Goal: Task Accomplishment & Management: Manage account settings

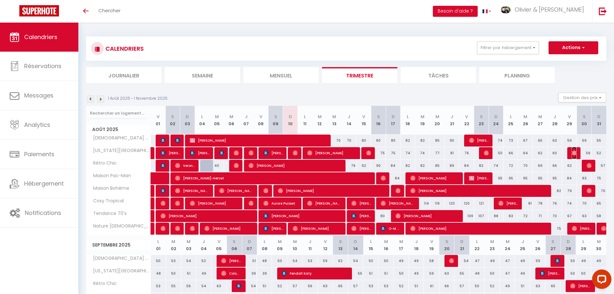
click at [576, 154] on img at bounding box center [574, 152] width 5 height 5
select select "OK"
select select "0"
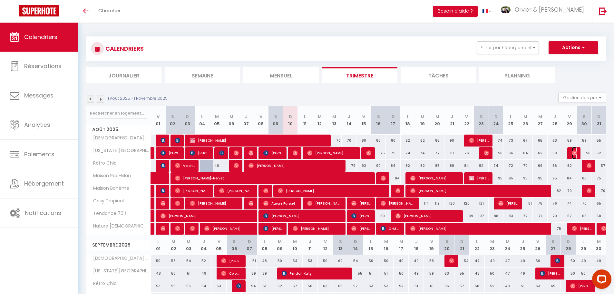
select select "1"
select select
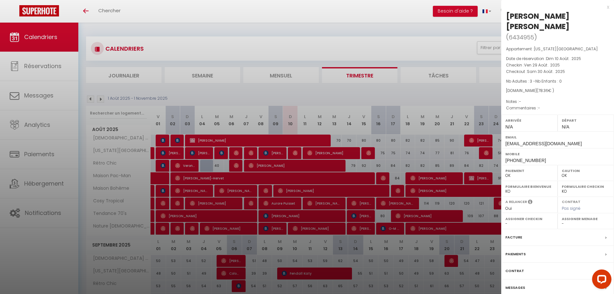
drag, startPoint x: 515, startPoint y: 70, endPoint x: 545, endPoint y: 70, distance: 29.6
click at [545, 88] on div "Airbnb.com ( 78.36 € )" at bounding box center [557, 91] width 103 height 6
click at [545, 88] on span "( 78.36 € )" at bounding box center [544, 90] width 17 height 5
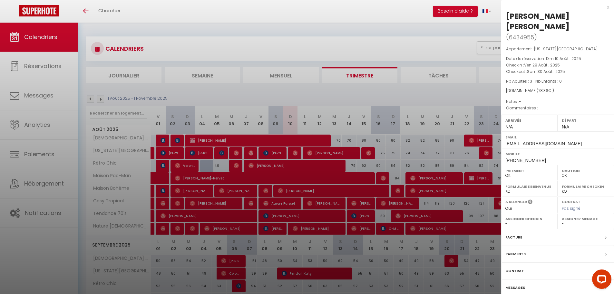
click at [608, 8] on div "x" at bounding box center [555, 7] width 108 height 8
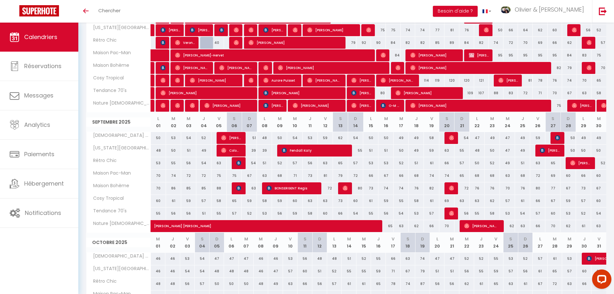
scroll to position [209, 0]
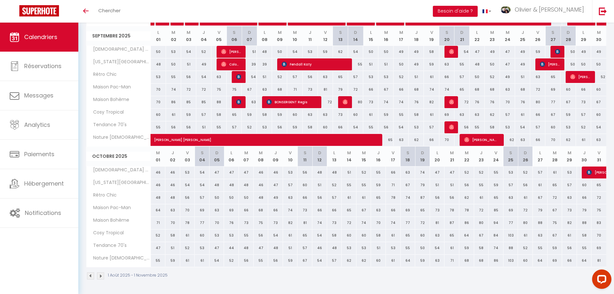
click at [101, 276] on img at bounding box center [100, 275] width 7 height 7
